Goal: Navigation & Orientation: Find specific page/section

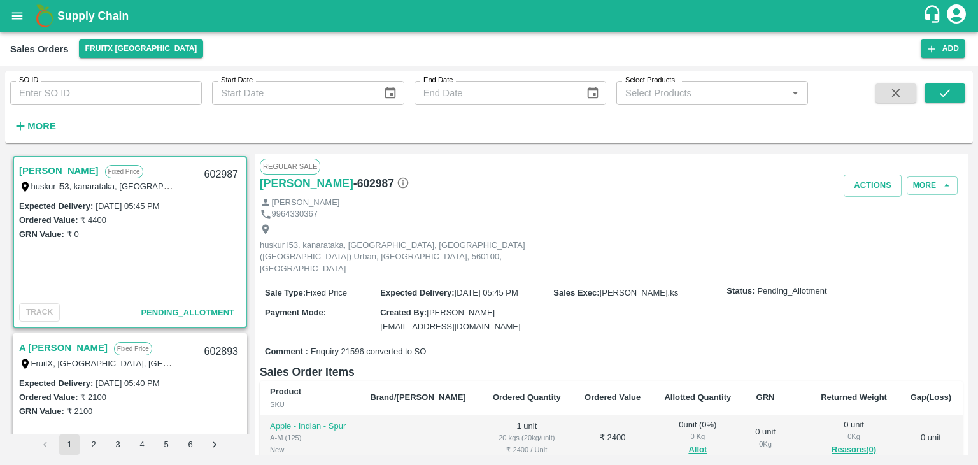
scroll to position [245, 0]
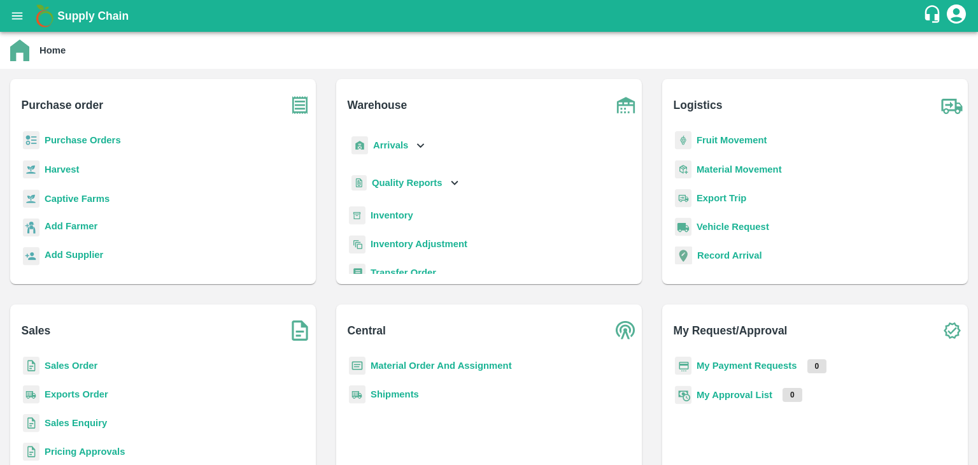
click at [92, 375] on div "Sales Order" at bounding box center [162, 371] width 285 height 29
click at [84, 368] on p "Sales Order" at bounding box center [71, 366] width 53 height 14
click at [84, 368] on b "Sales Order" at bounding box center [71, 366] width 53 height 10
